Goal: Task Accomplishment & Management: Complete application form

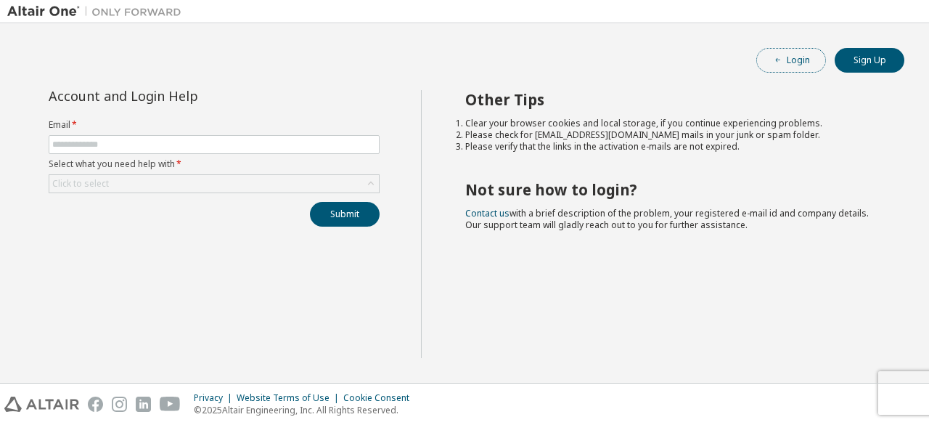
click at [790, 62] on button "Login" at bounding box center [792, 60] width 70 height 25
click at [211, 137] on span at bounding box center [214, 144] width 331 height 19
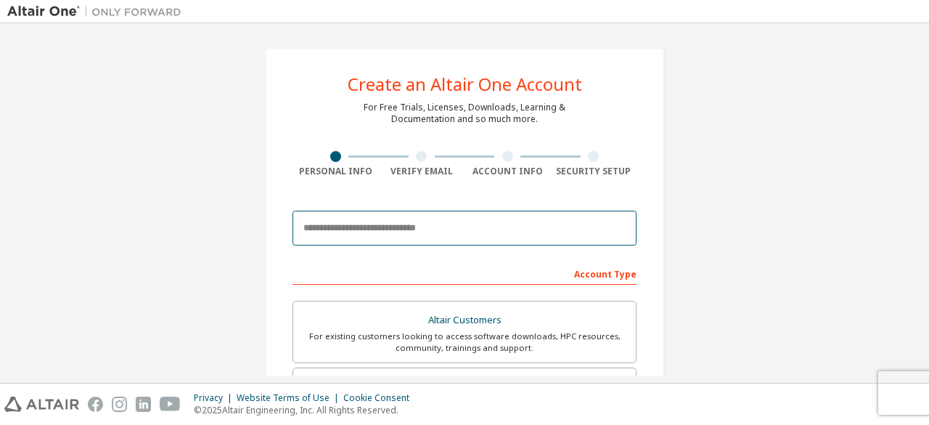
click at [362, 220] on input "email" at bounding box center [465, 228] width 344 height 35
type input "**********"
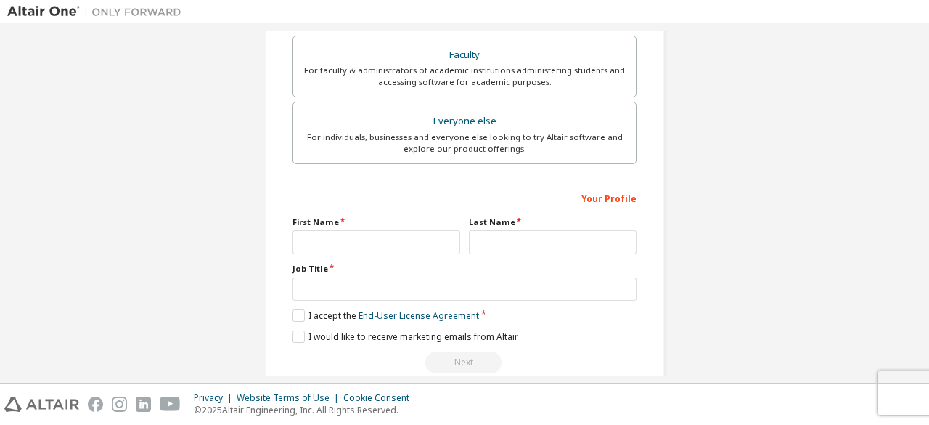
scroll to position [420, 0]
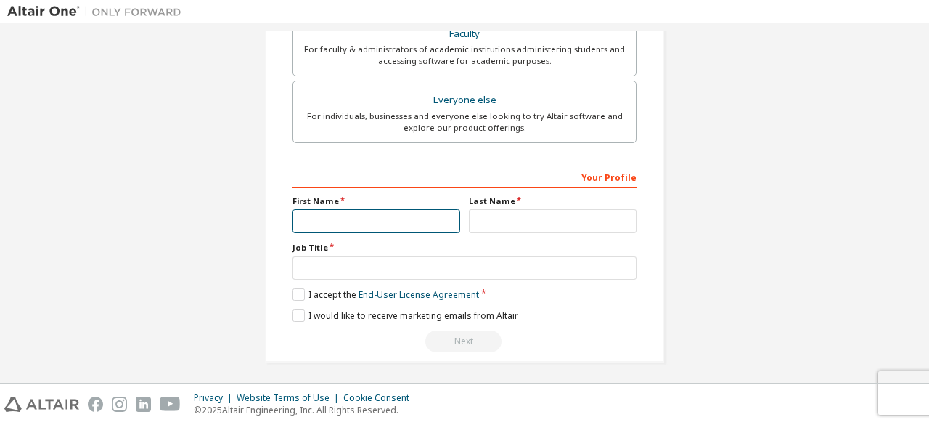
click at [425, 220] on input "text" at bounding box center [377, 221] width 168 height 24
type input "*"
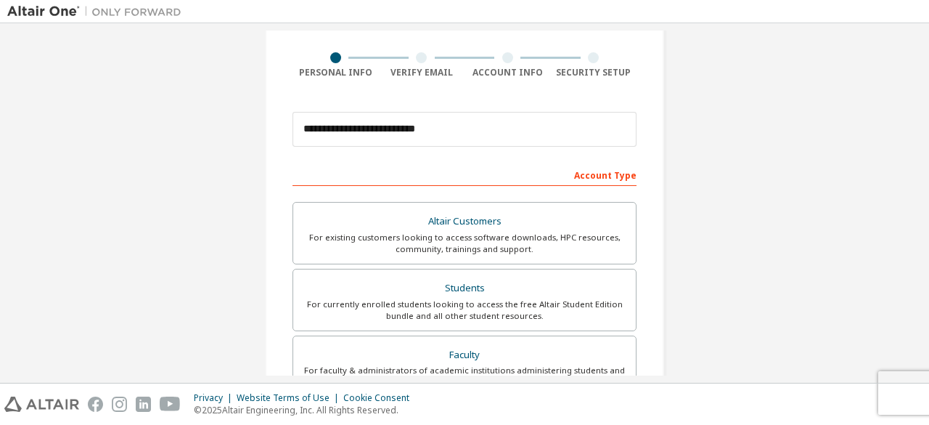
scroll to position [197, 0]
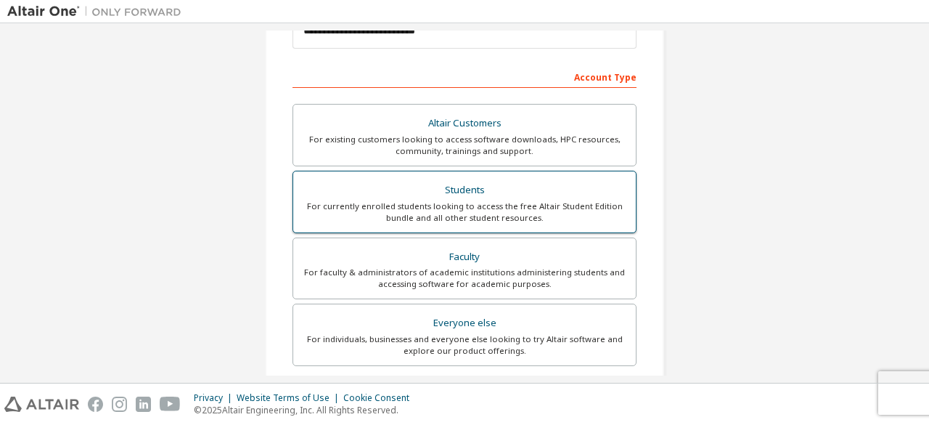
type input "********"
click at [522, 226] on label "Students For currently enrolled students looking to access the free Altair Stud…" at bounding box center [465, 202] width 344 height 62
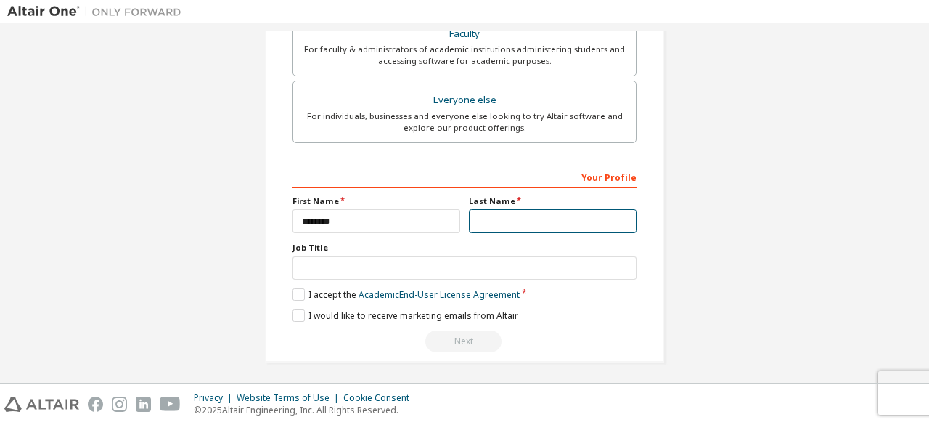
click at [487, 216] on input "text" at bounding box center [553, 221] width 168 height 24
type input "*******"
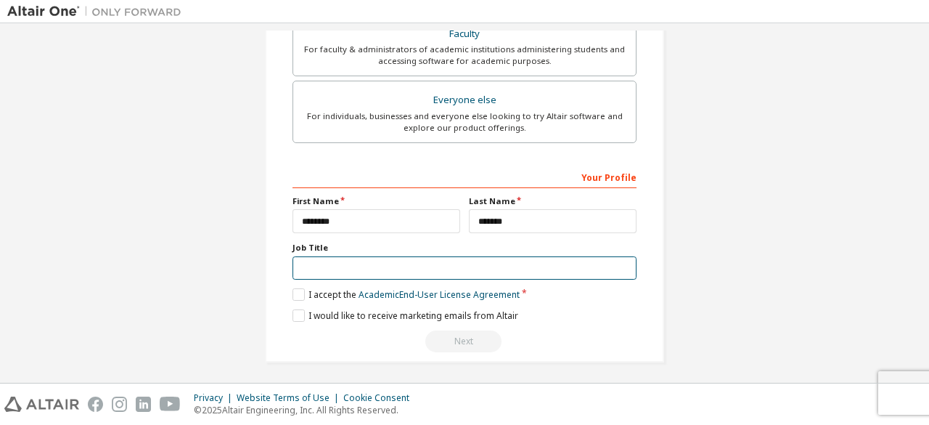
click at [447, 269] on input "text" at bounding box center [465, 268] width 344 height 24
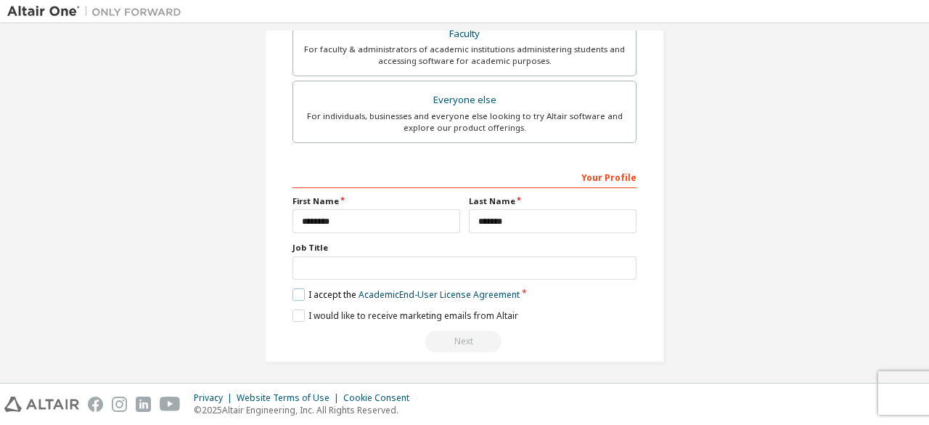
click at [296, 289] on label "I accept the Academic End-User License Agreement" at bounding box center [406, 294] width 227 height 12
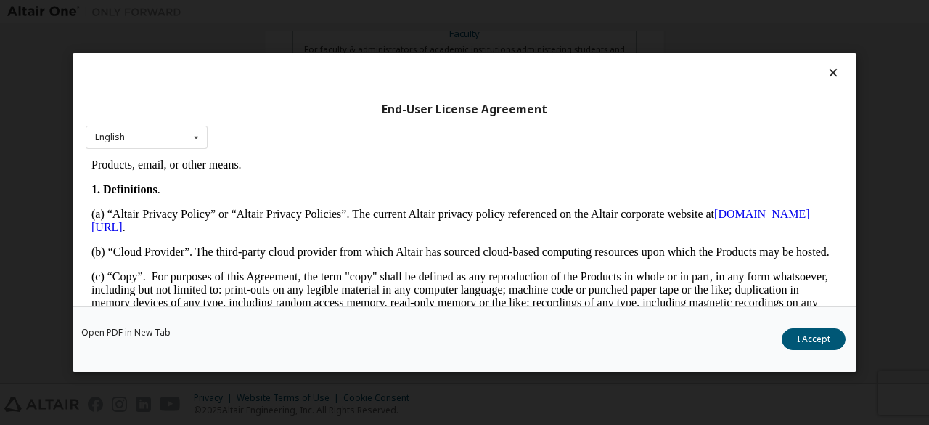
scroll to position [273, 0]
click at [829, 335] on button "I Accept" at bounding box center [814, 339] width 64 height 22
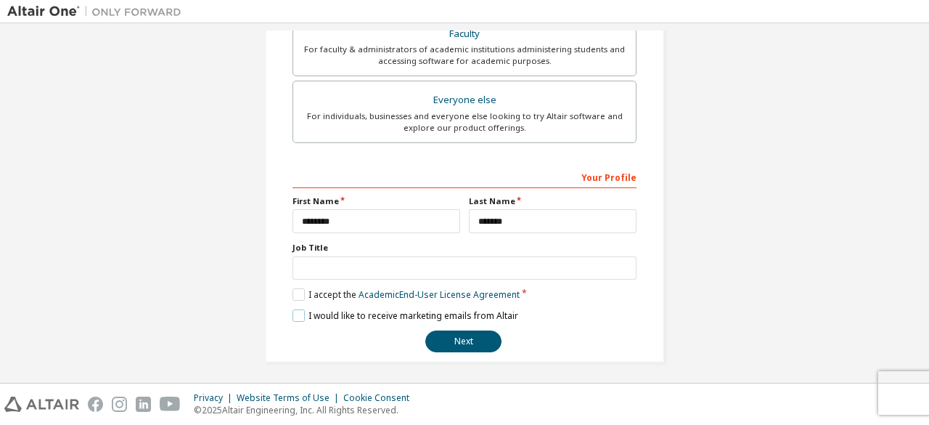
click at [295, 312] on label "I would like to receive marketing emails from Altair" at bounding box center [406, 315] width 226 height 12
click at [477, 330] on button "Next" at bounding box center [463, 341] width 76 height 22
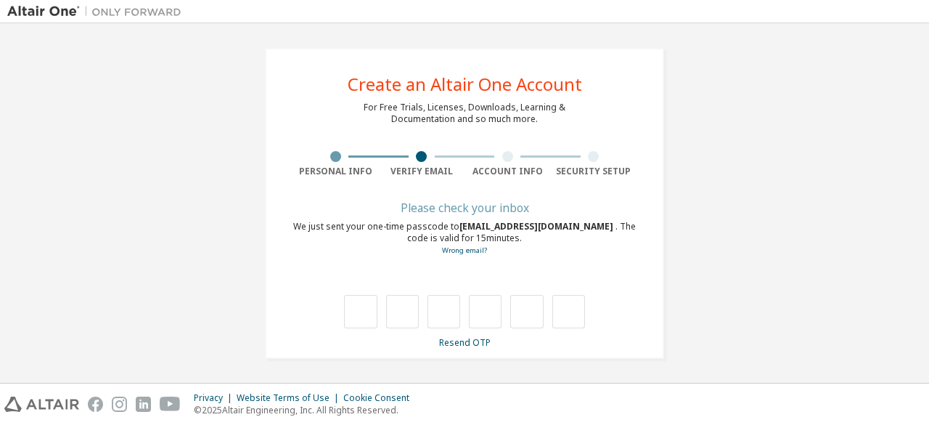
scroll to position [0, 0]
type input "*"
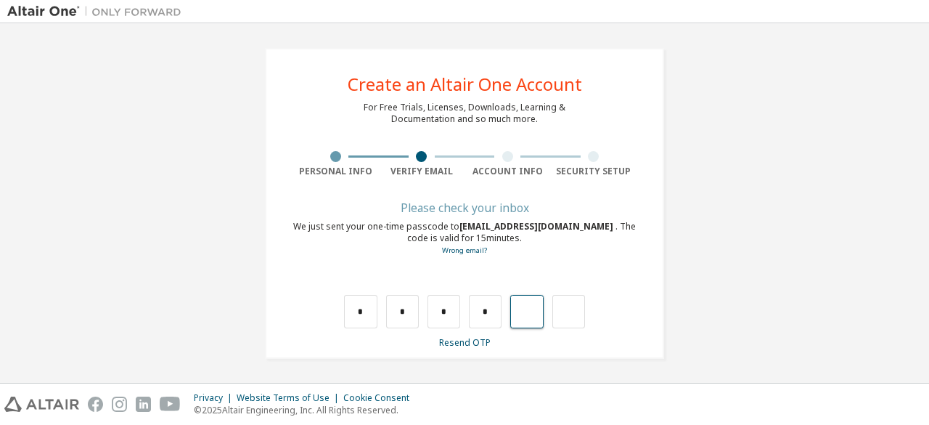
type input "*"
